Goal: Task Accomplishment & Management: Manage account settings

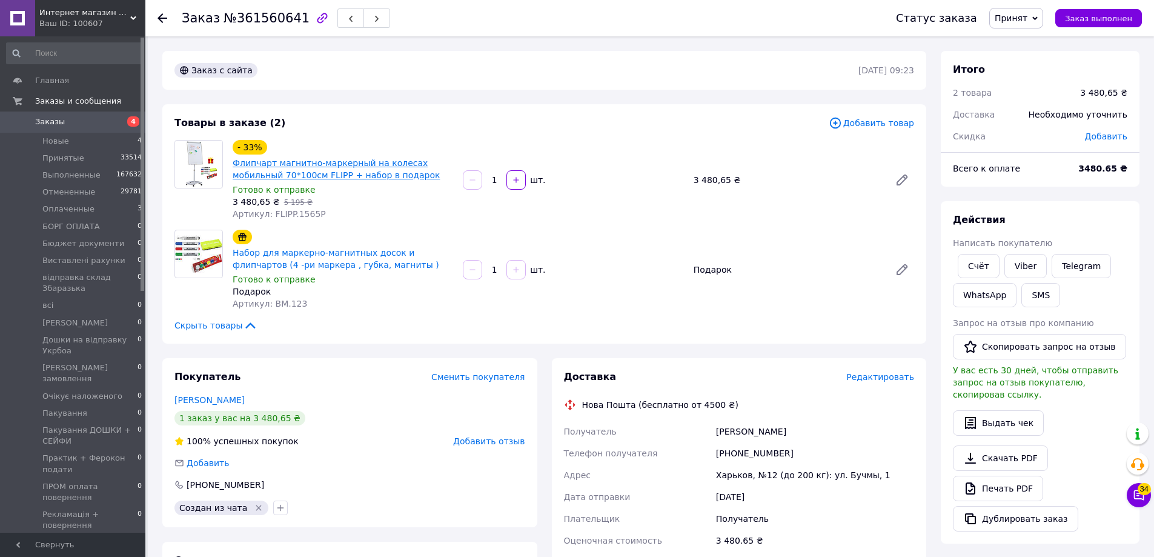
click at [349, 179] on link "Флипчарт магнитно-маркерный на колесах мобильный 70*100cм FLIPP + набор в подар…" at bounding box center [336, 169] width 207 height 22
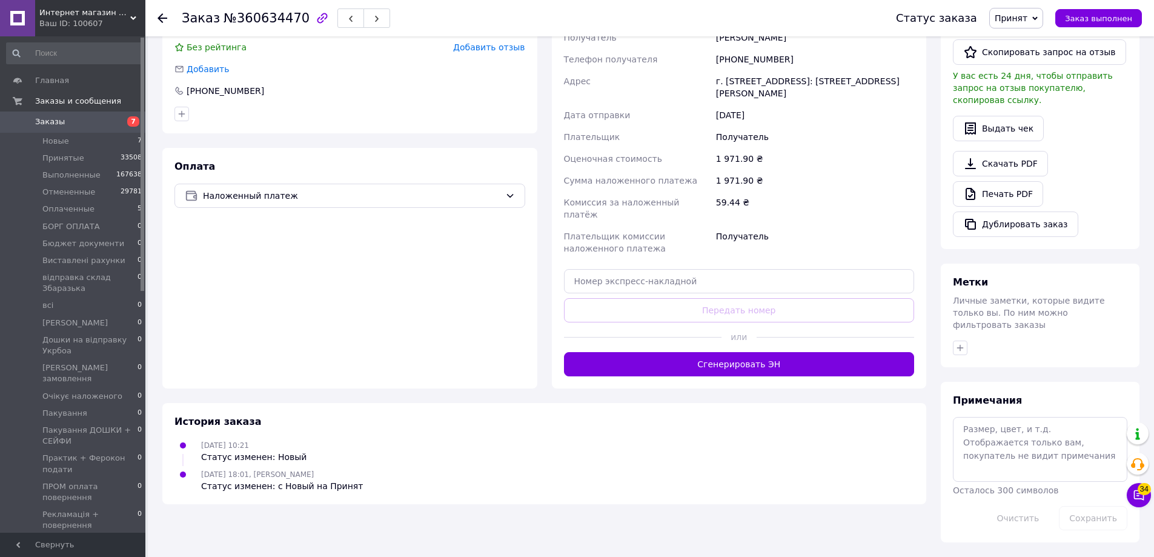
scroll to position [158, 0]
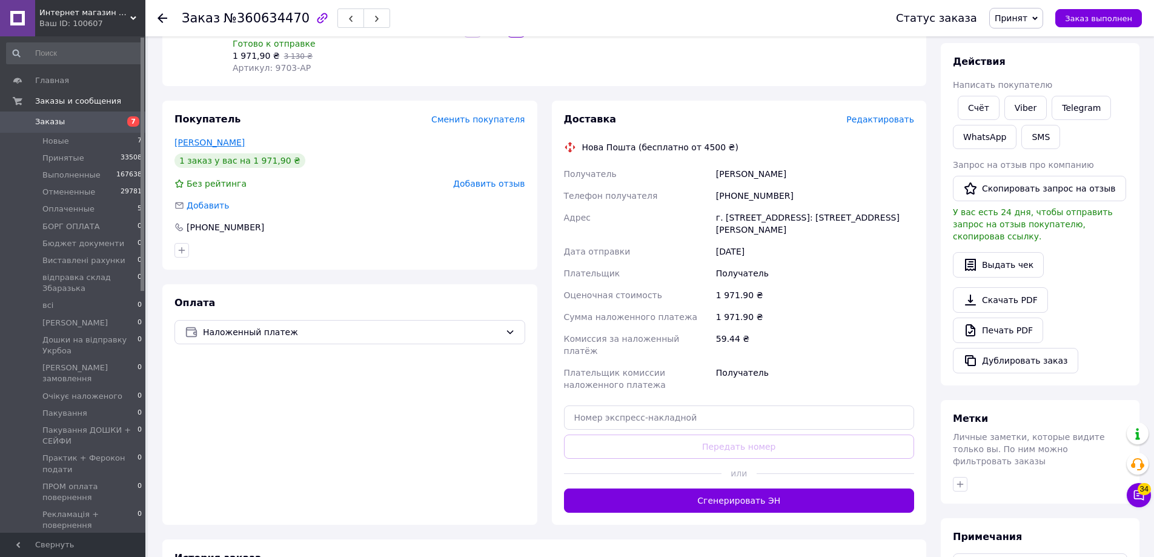
click at [231, 147] on link "Плиска Оксана" at bounding box center [209, 142] width 70 height 10
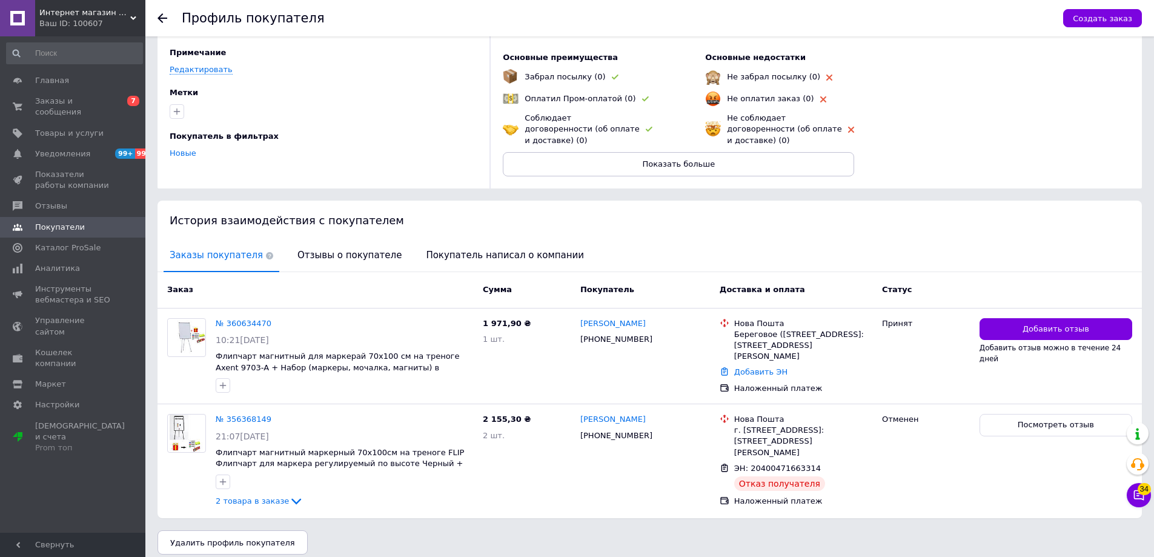
scroll to position [119, 0]
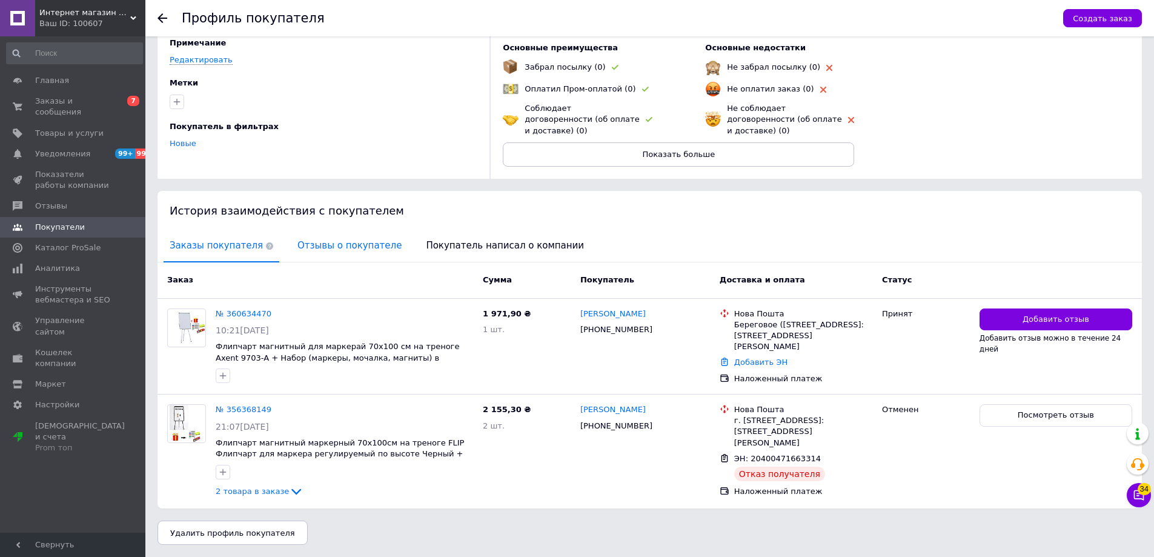
click at [296, 230] on span "Отзывы о покупателе" at bounding box center [349, 245] width 116 height 31
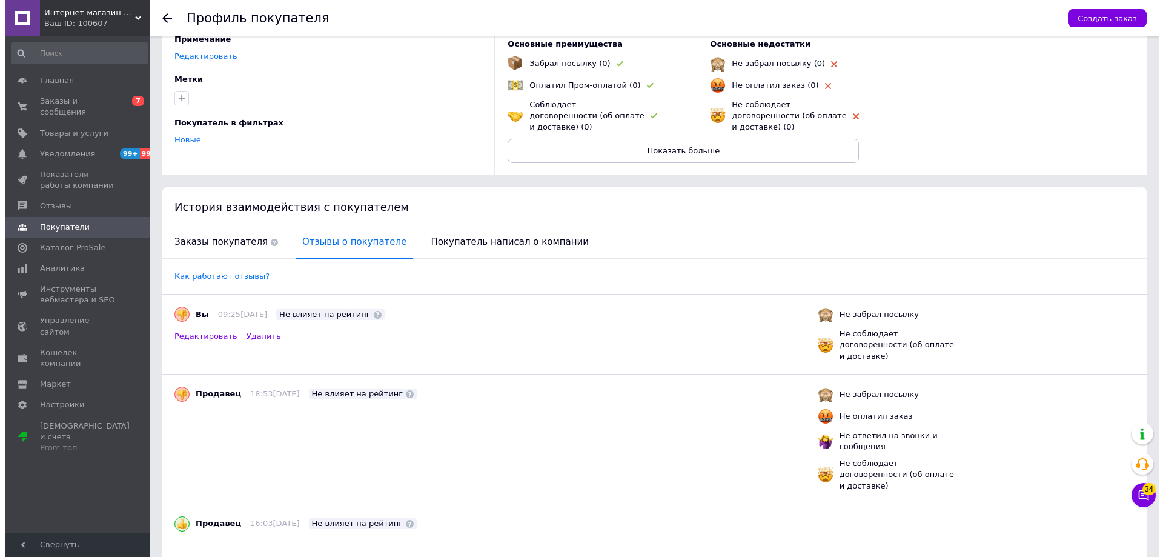
scroll to position [0, 0]
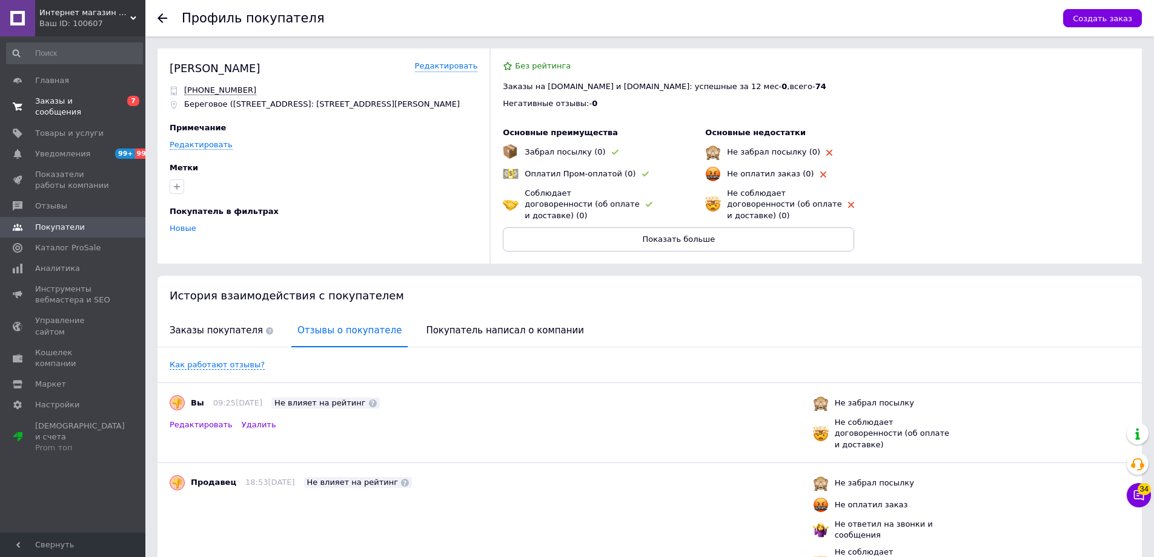
click at [66, 109] on span "Заказы и сообщения" at bounding box center [73, 107] width 77 height 22
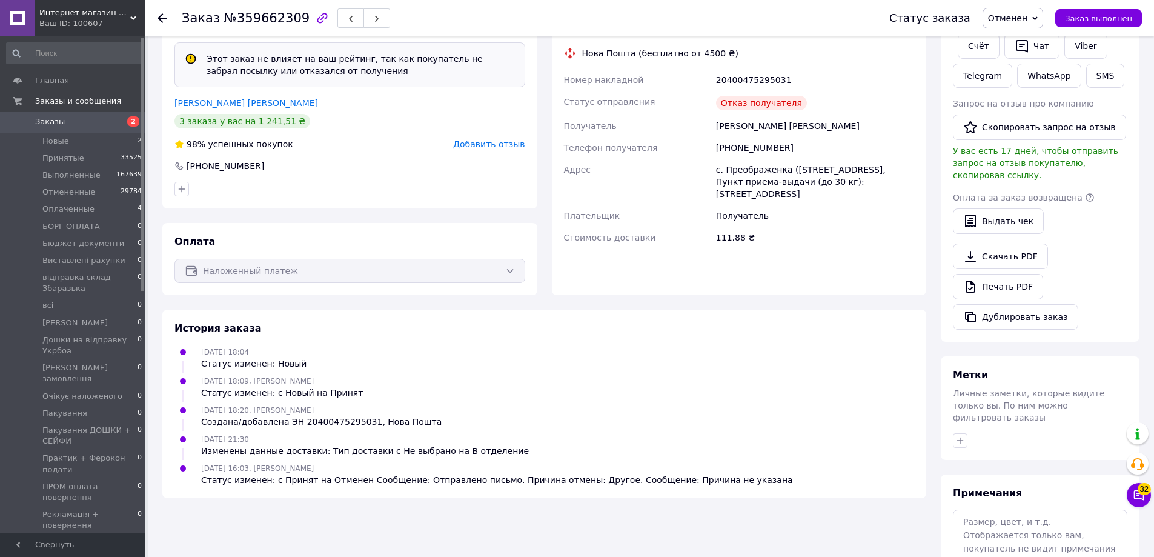
scroll to position [201, 0]
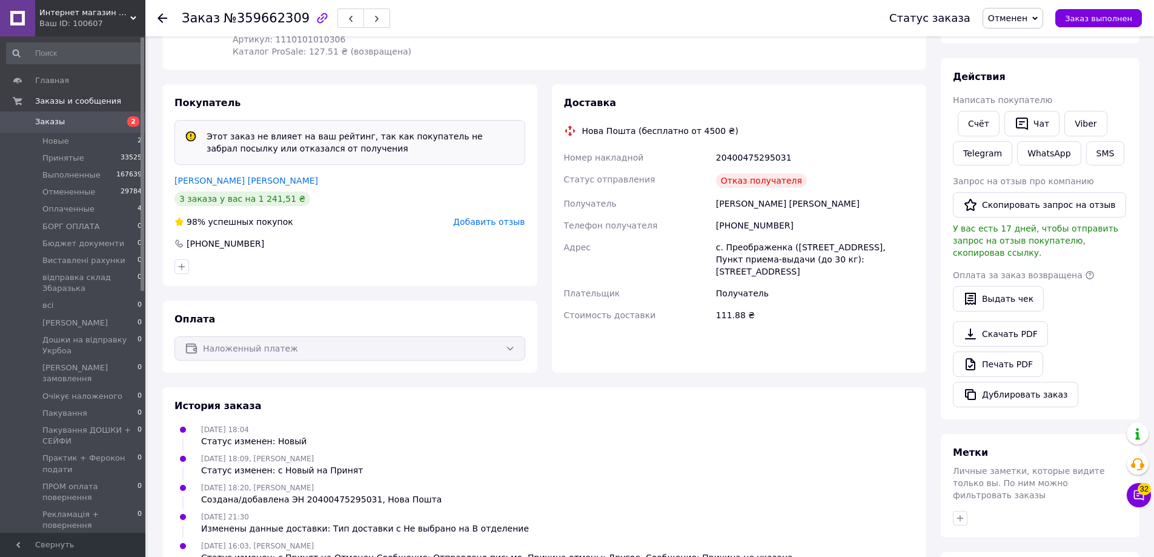
click at [208, 251] on div "Покупатель Этот заказ не влияет на ваш рейтинг, так как покупатель не забрал по…" at bounding box center [349, 185] width 375 height 202
click at [208, 185] on link "Дишлова Ірина" at bounding box center [246, 181] width 144 height 10
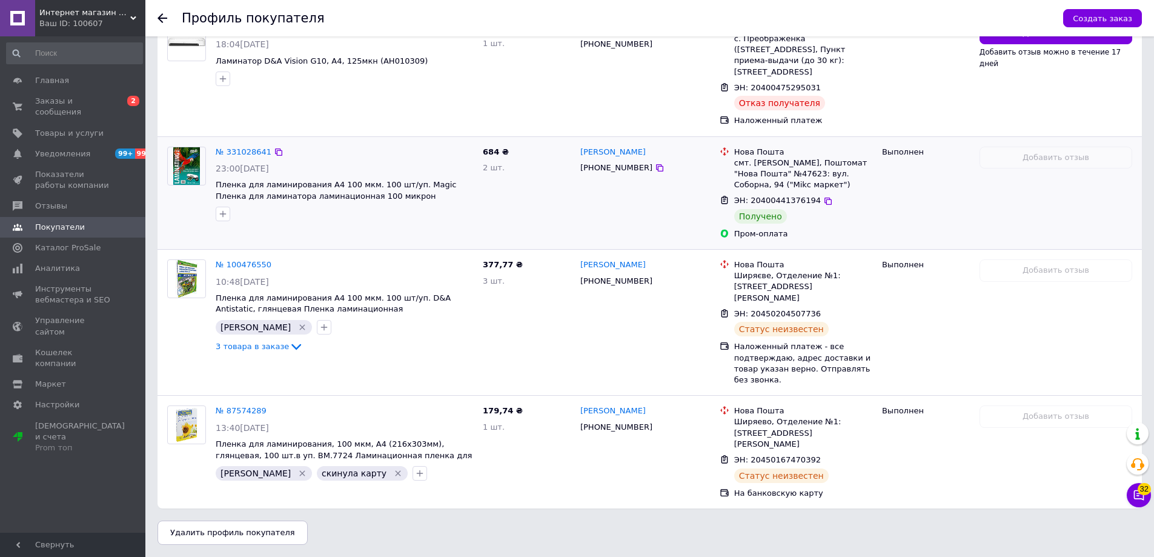
scroll to position [200, 0]
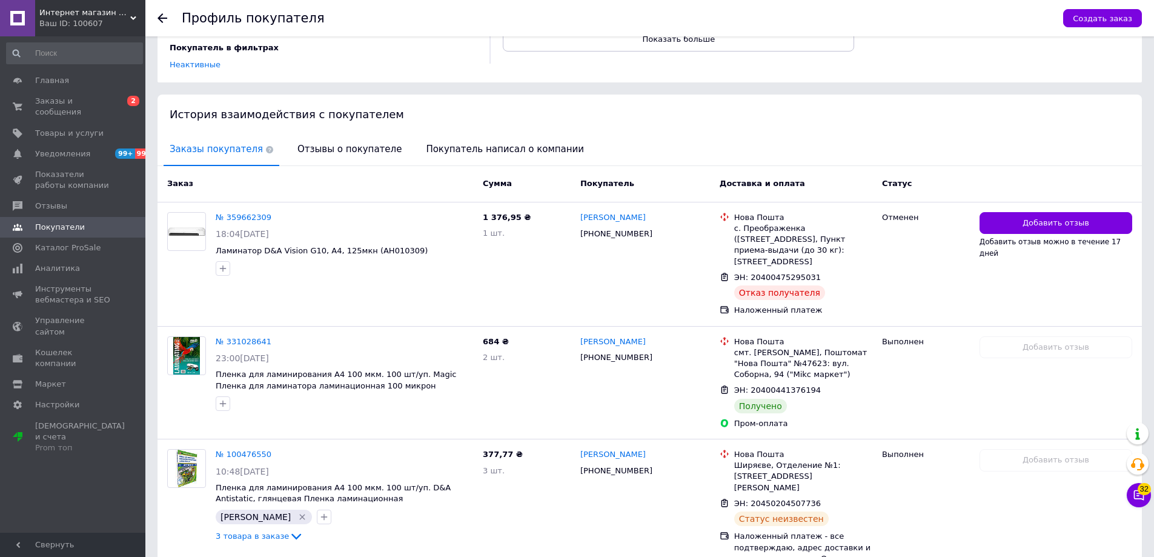
click at [353, 165] on span "Отзывы о покупателе" at bounding box center [349, 149] width 116 height 31
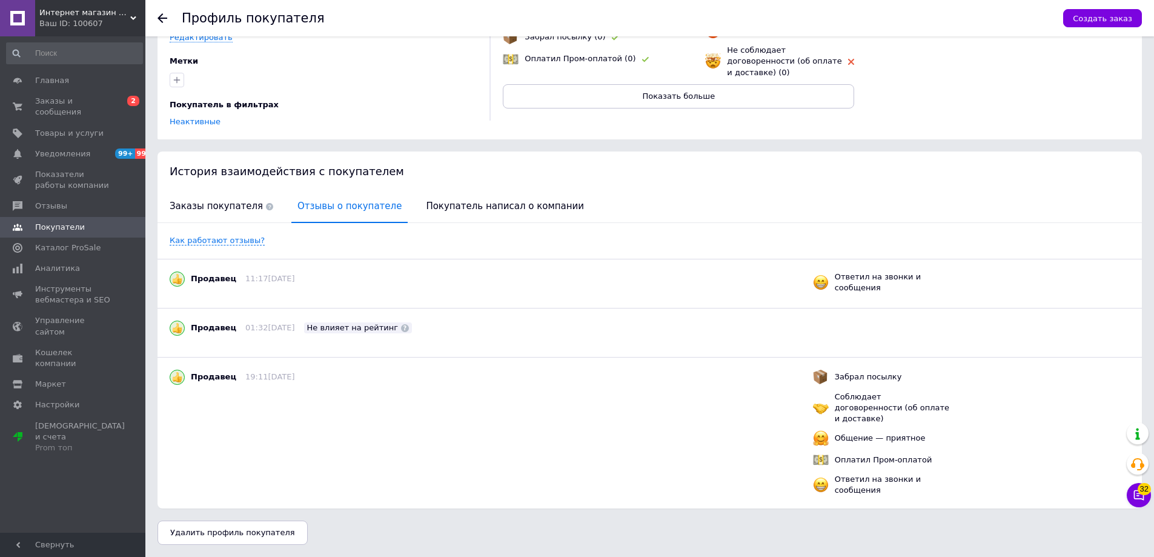
scroll to position [171, 0]
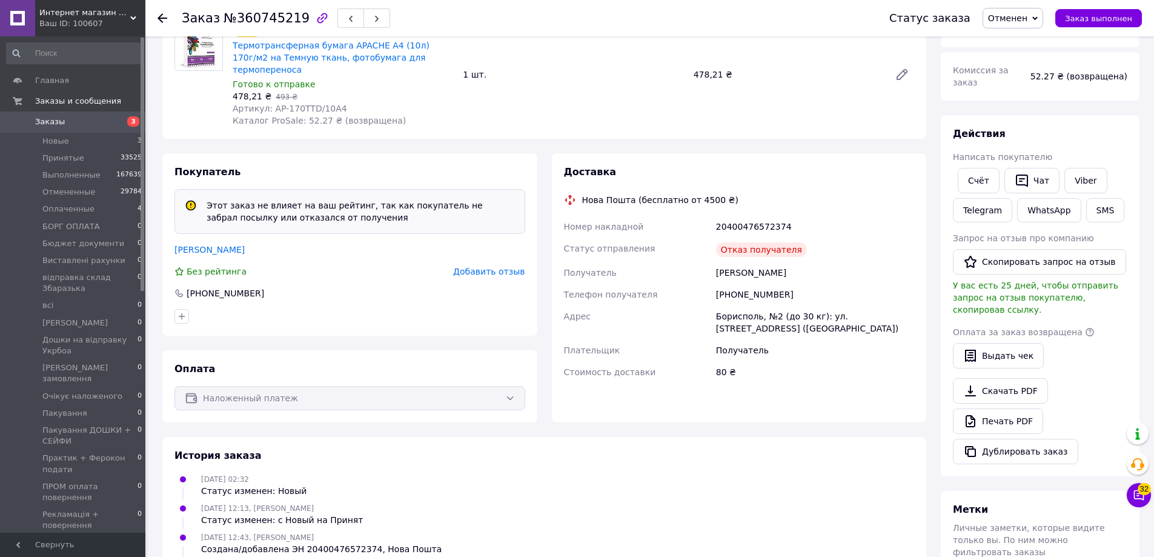
scroll to position [303, 0]
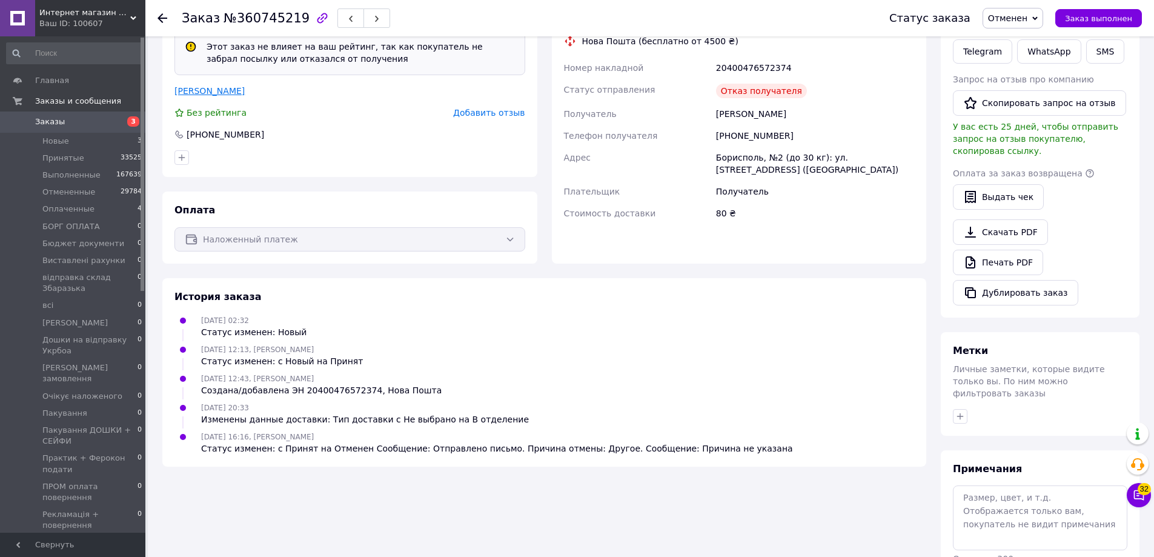
click at [226, 96] on link "[PERSON_NAME]" at bounding box center [209, 91] width 70 height 10
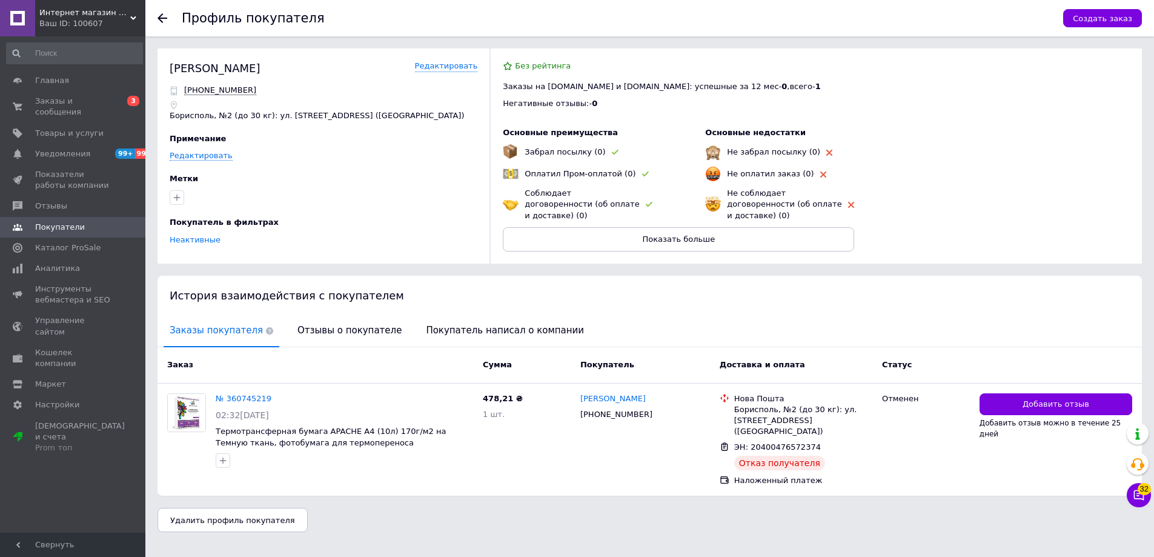
scroll to position [13, 0]
click at [314, 329] on span "Отзывы о покупателе" at bounding box center [349, 330] width 116 height 31
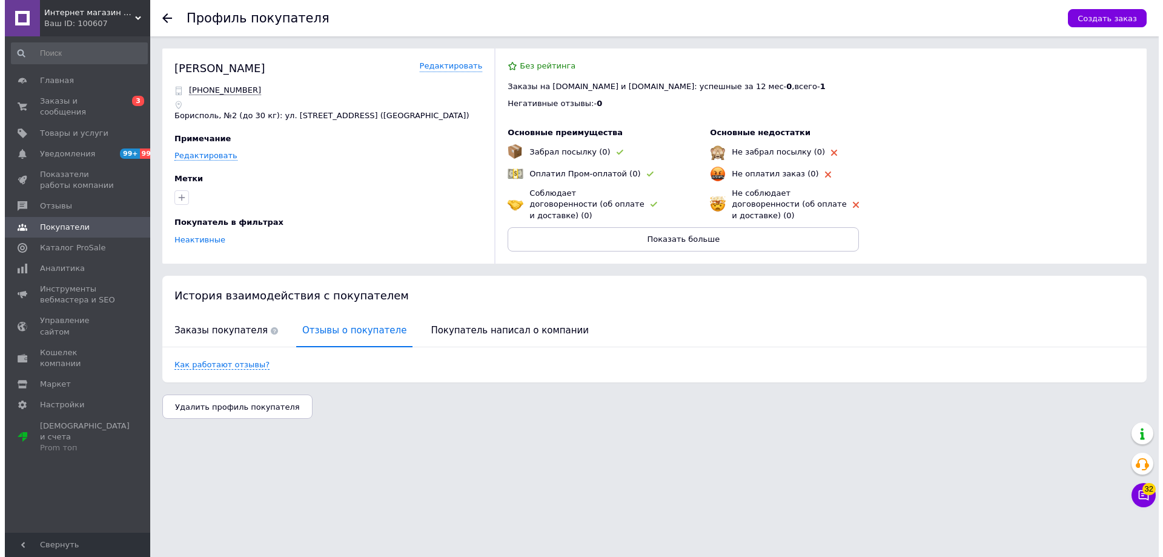
scroll to position [0, 0]
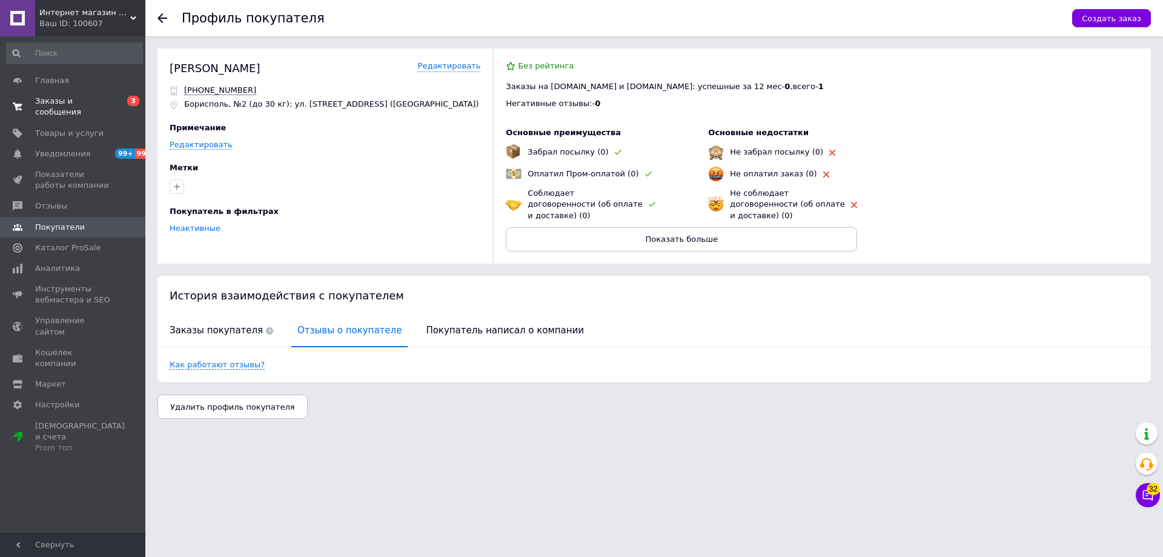
click at [51, 107] on span "Заказы и сообщения" at bounding box center [73, 107] width 77 height 22
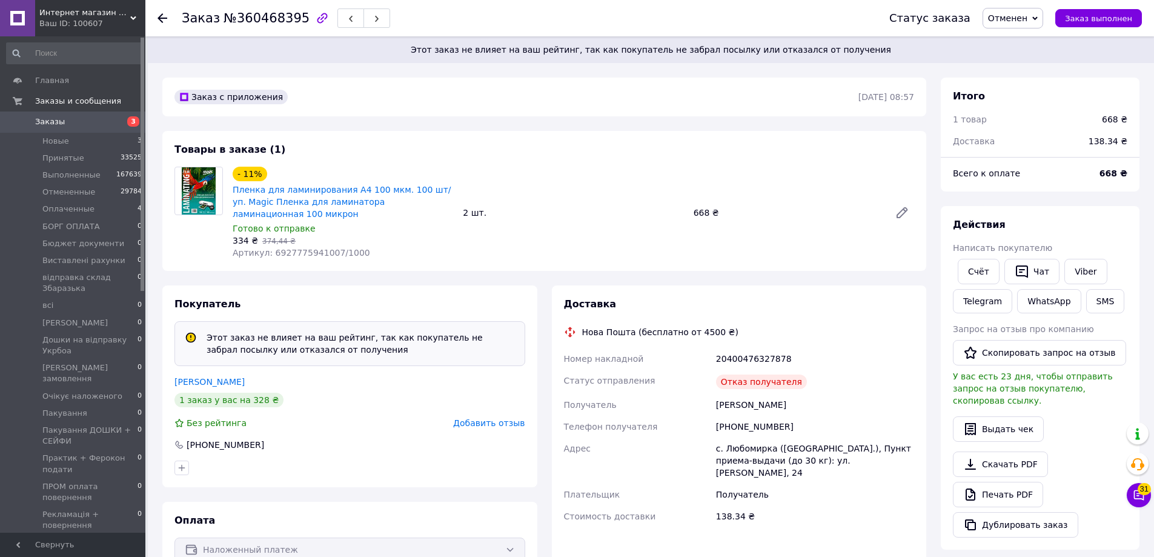
scroll to position [182, 0]
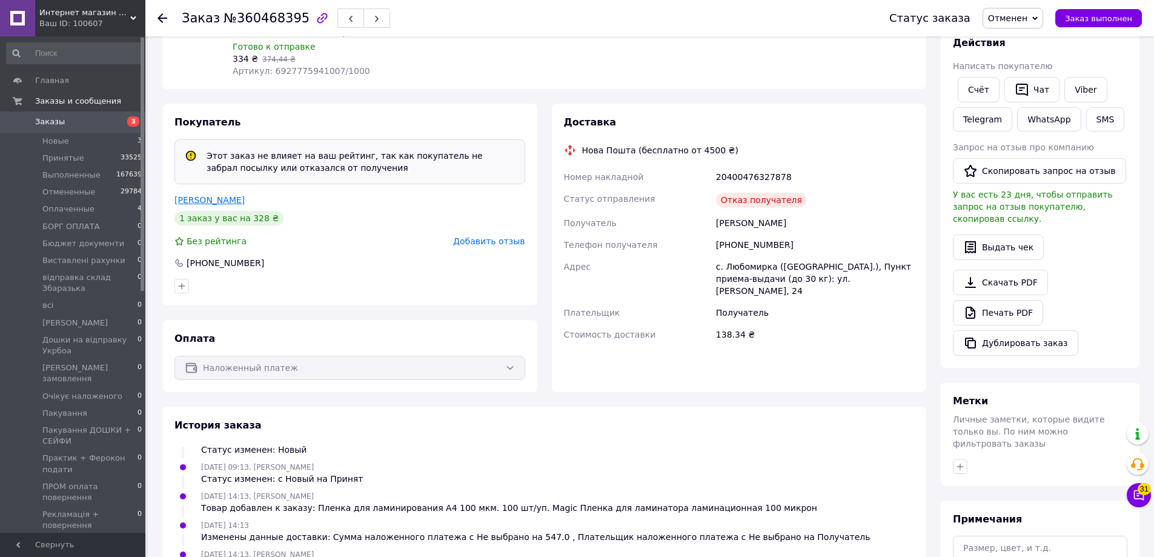
click at [230, 205] on link "Філімонова Ольга" at bounding box center [209, 200] width 70 height 10
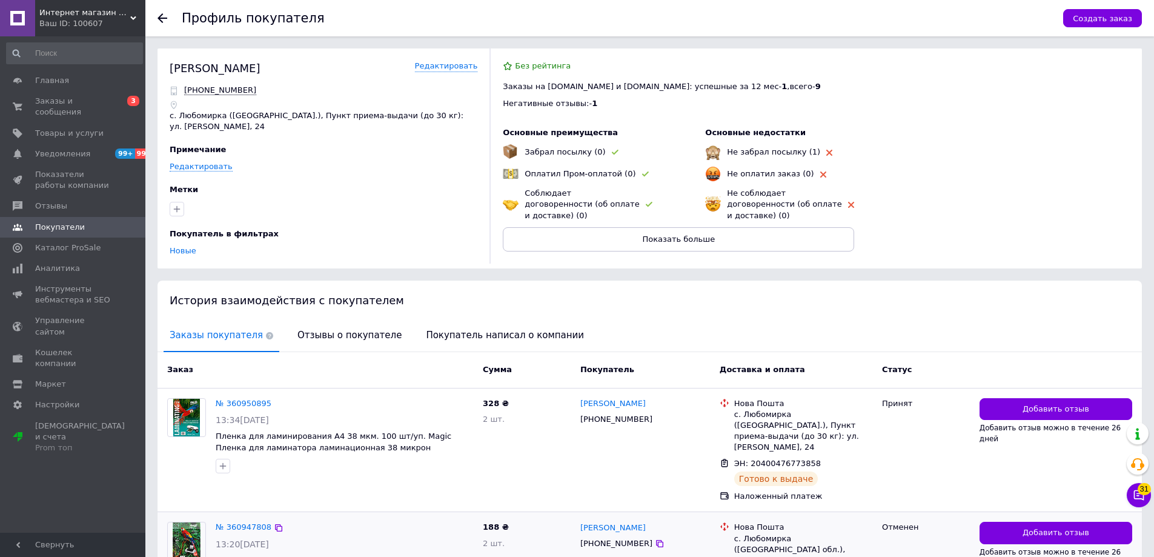
scroll to position [242, 0]
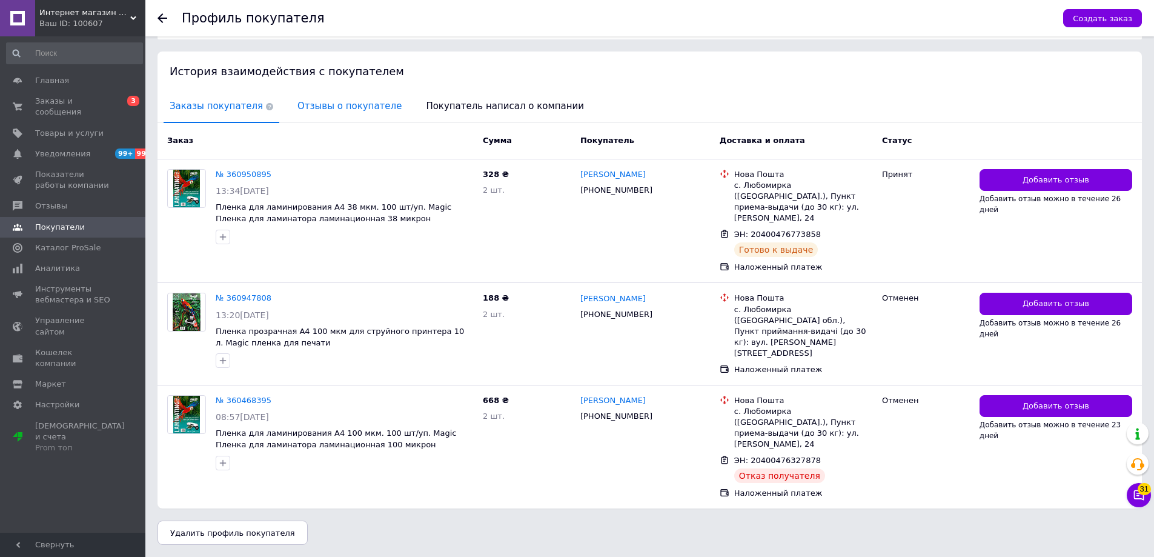
click at [322, 110] on span "Отзывы о покупателе" at bounding box center [349, 106] width 116 height 31
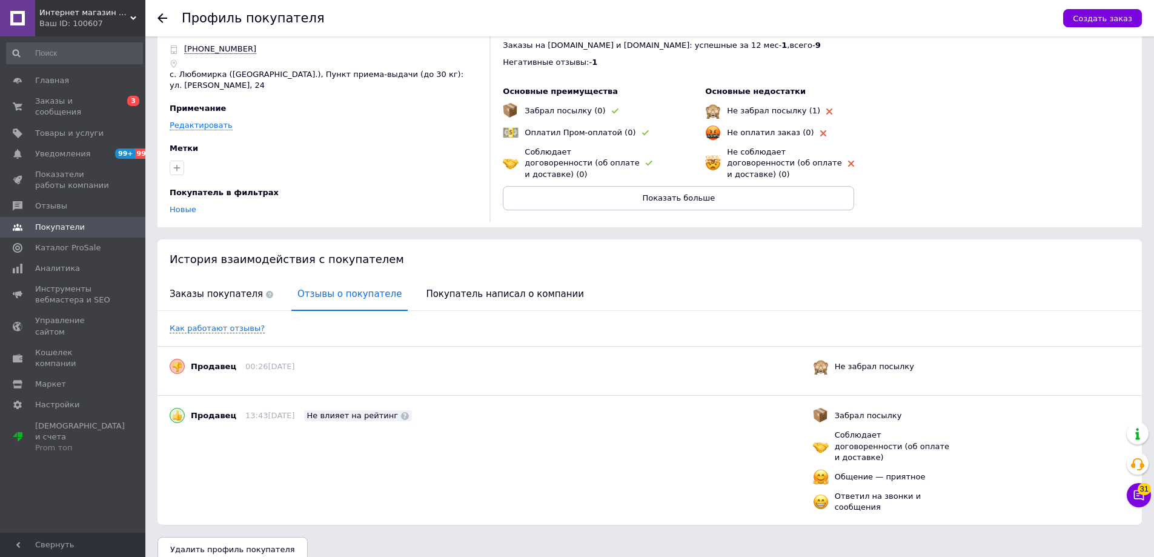
scroll to position [0, 0]
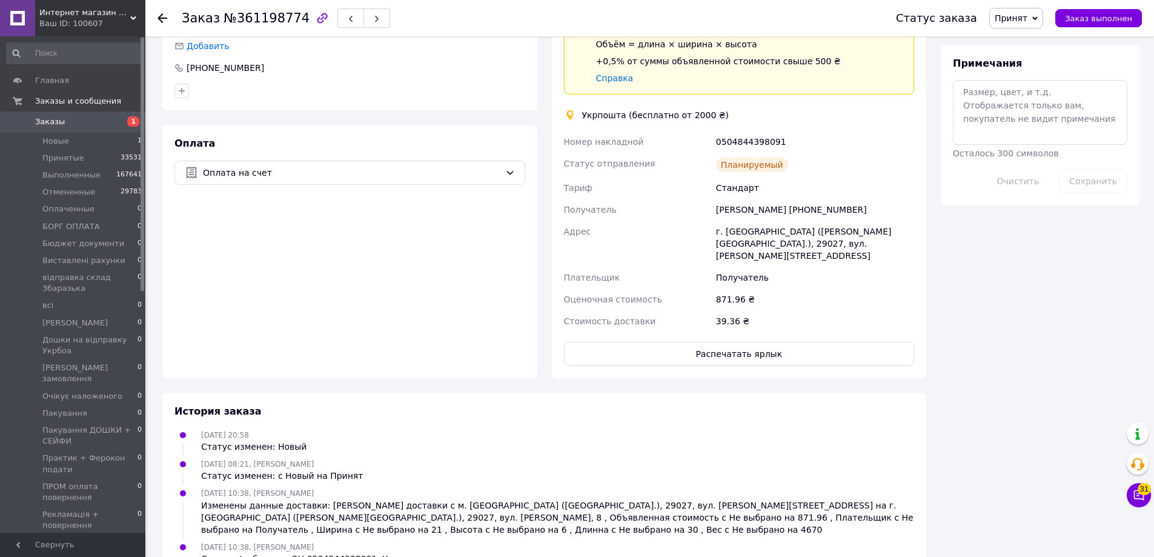
scroll to position [848, 0]
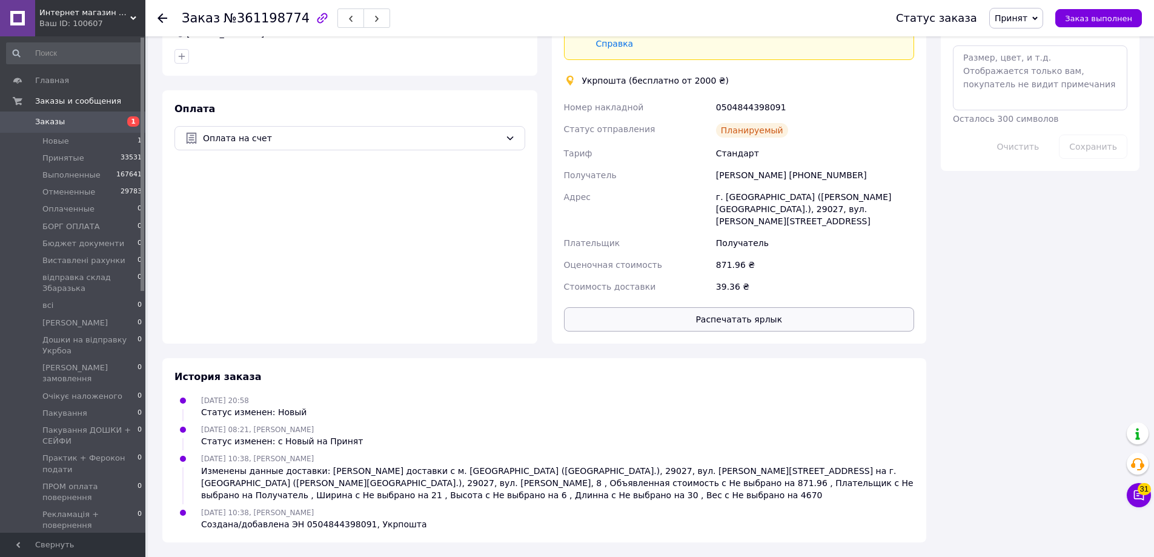
click at [758, 331] on button "Распечатать ярлык" at bounding box center [739, 319] width 351 height 24
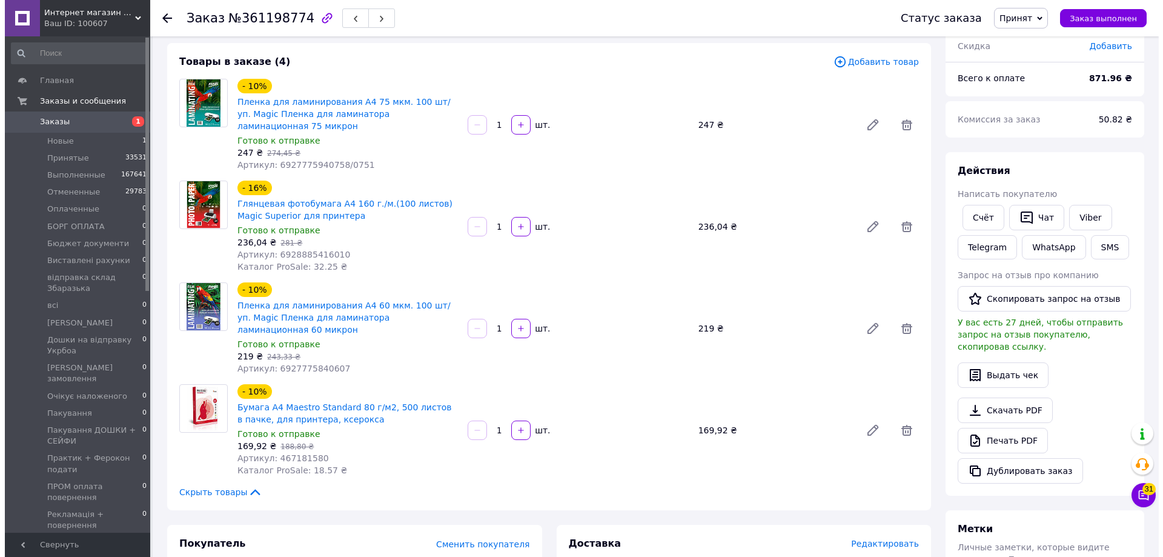
scroll to position [0, 0]
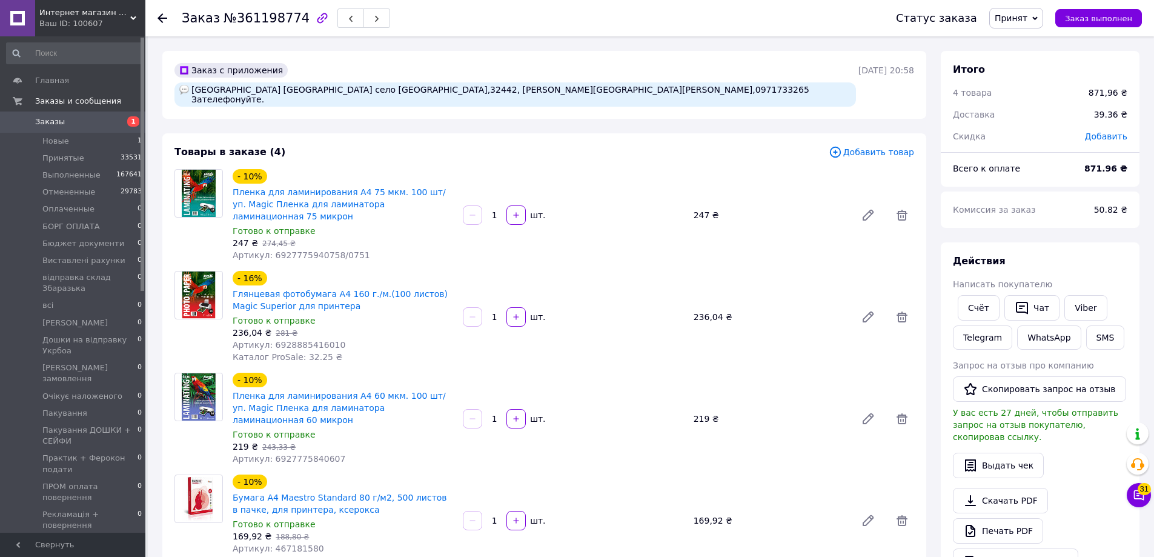
click at [81, 132] on link "Заказы 1" at bounding box center [74, 121] width 149 height 21
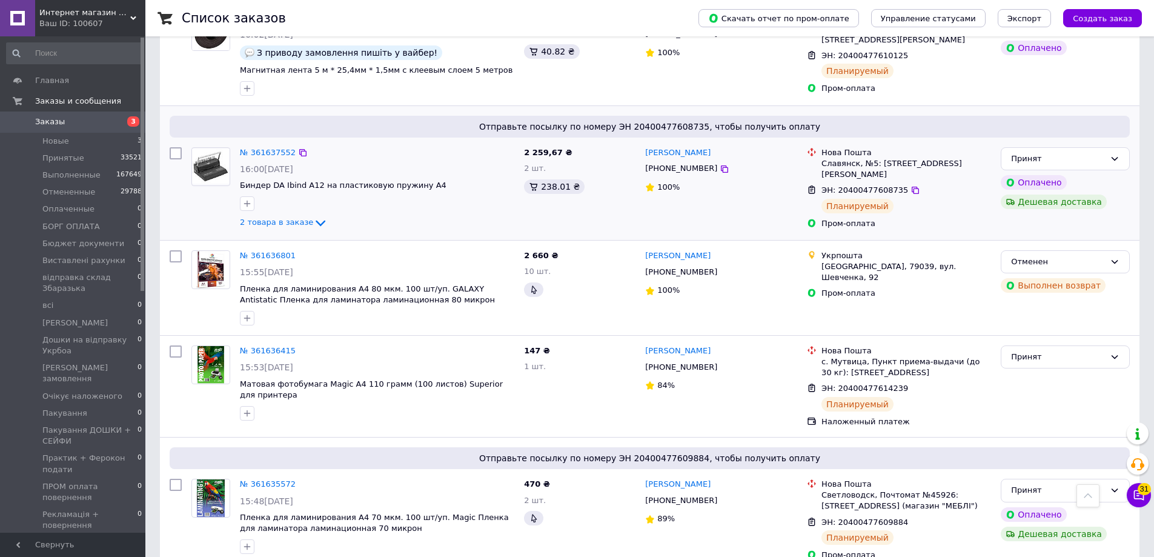
scroll to position [1332, 0]
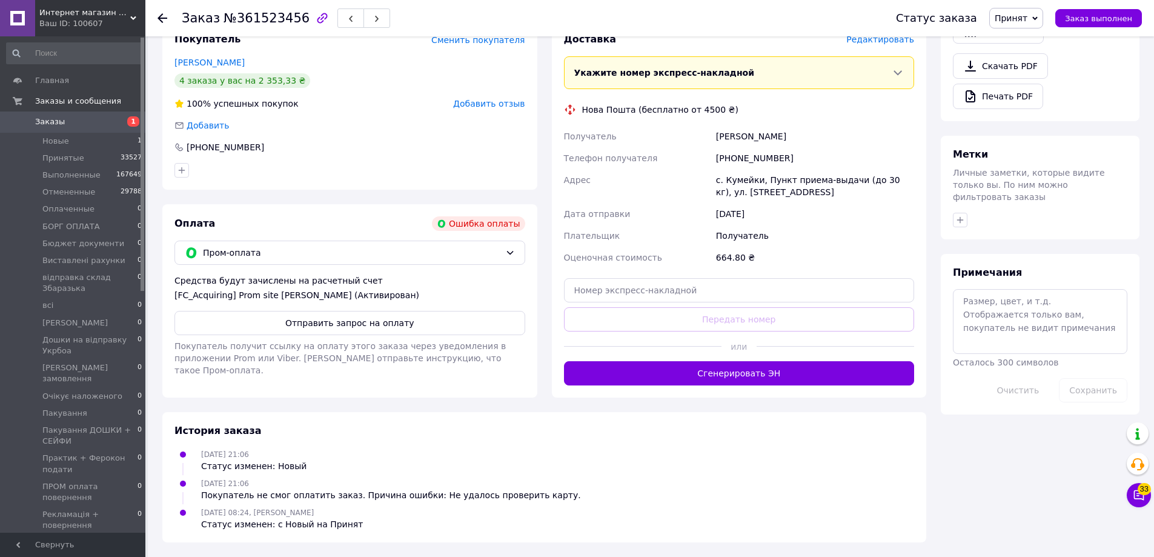
scroll to position [680, 0]
click at [50, 118] on link "Заказы 1" at bounding box center [74, 121] width 149 height 21
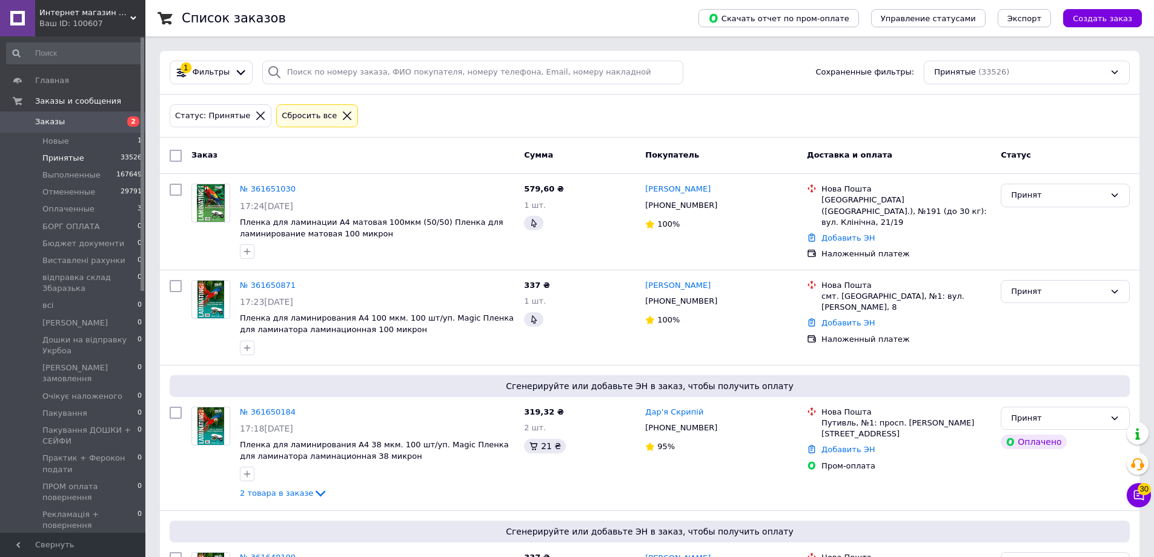
click at [41, 127] on span "Заказы" at bounding box center [50, 121] width 30 height 11
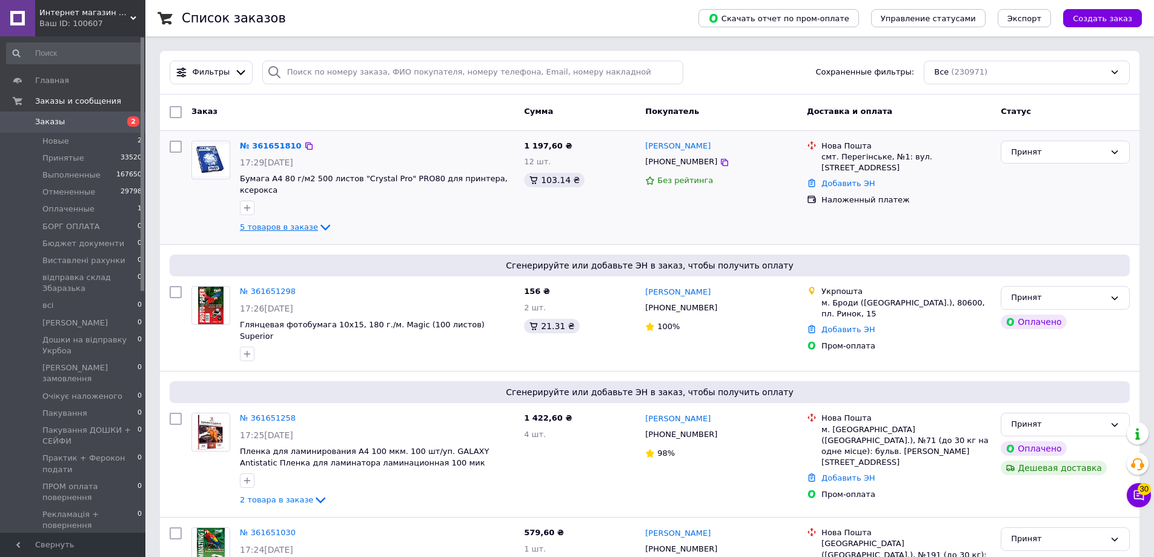
click at [325, 231] on icon at bounding box center [325, 227] width 15 height 15
